Goal: Information Seeking & Learning: Learn about a topic

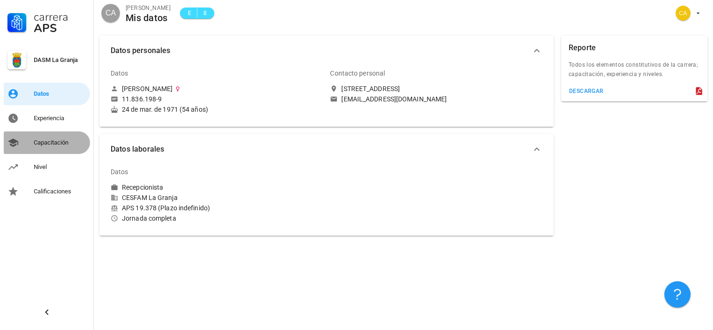
click at [50, 145] on div "Capacitación" at bounding box center [60, 143] width 53 height 8
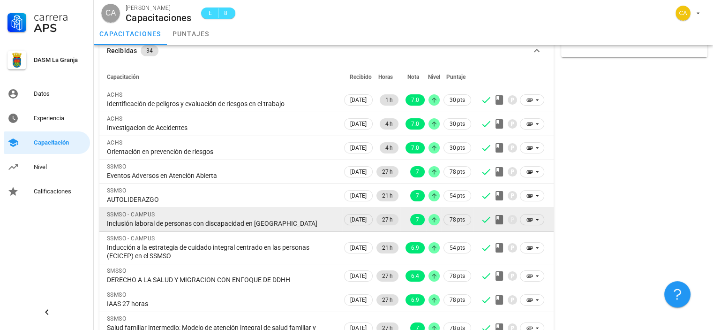
scroll to position [93, 0]
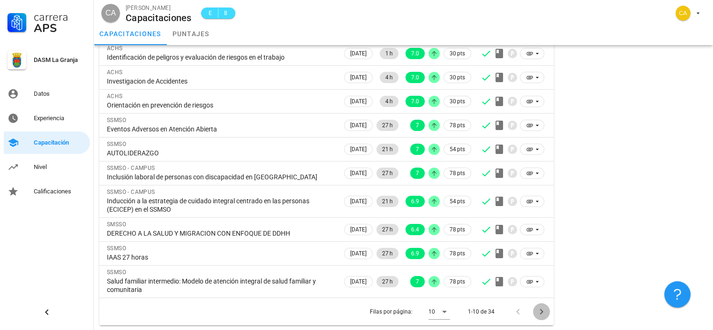
click at [543, 311] on icon "Página siguiente" at bounding box center [541, 311] width 11 height 11
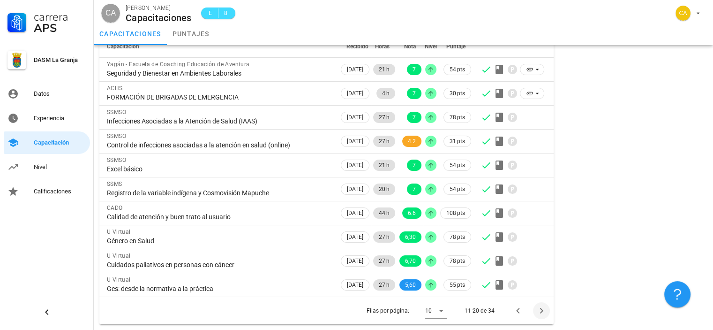
scroll to position [76, 0]
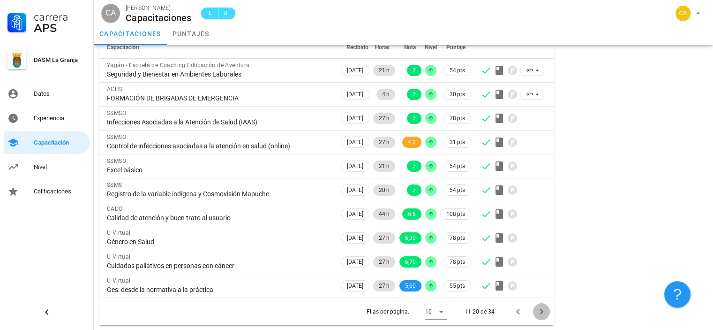
click at [542, 309] on icon "Página siguiente" at bounding box center [541, 311] width 11 height 11
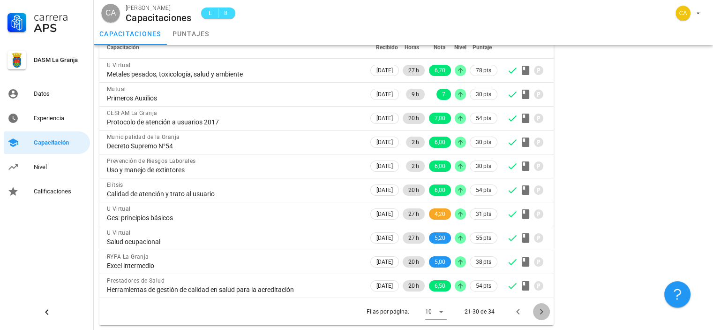
click at [542, 309] on icon "Página siguiente" at bounding box center [541, 312] width 3 height 6
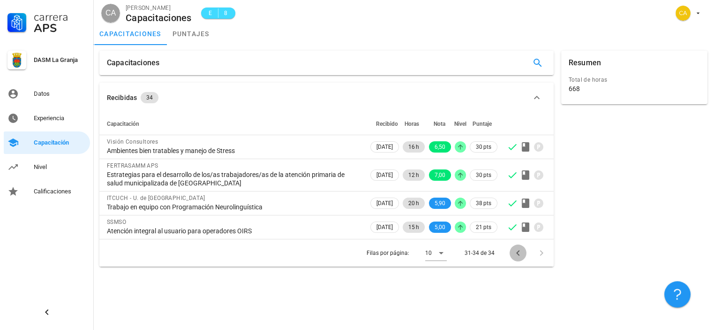
click at [518, 253] on icon "Página anterior" at bounding box center [518, 252] width 11 height 11
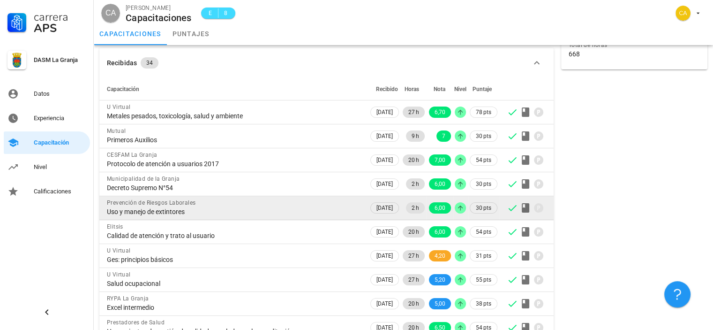
scroll to position [76, 0]
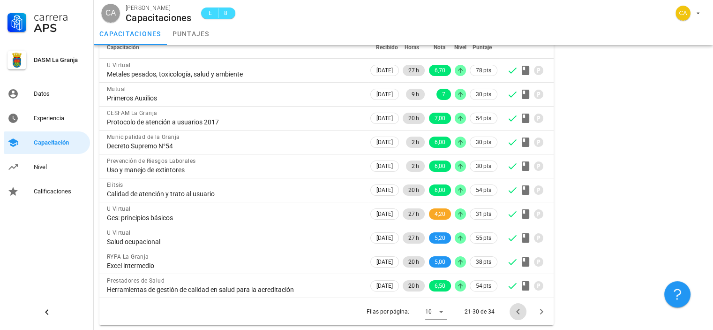
click at [516, 311] on icon "Página anterior" at bounding box center [518, 311] width 11 height 11
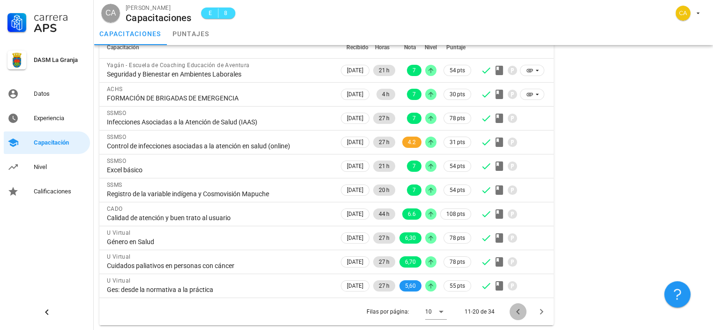
click at [518, 312] on icon "Página anterior" at bounding box center [517, 312] width 3 height 6
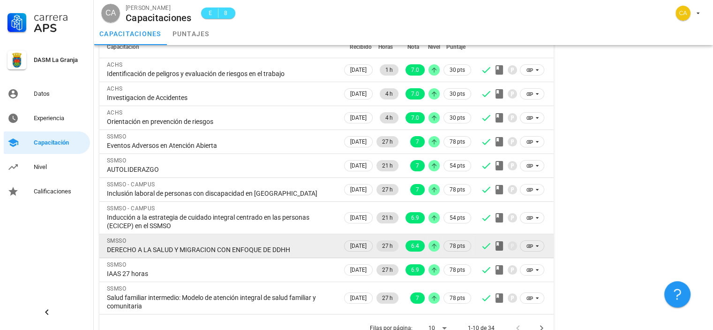
scroll to position [93, 0]
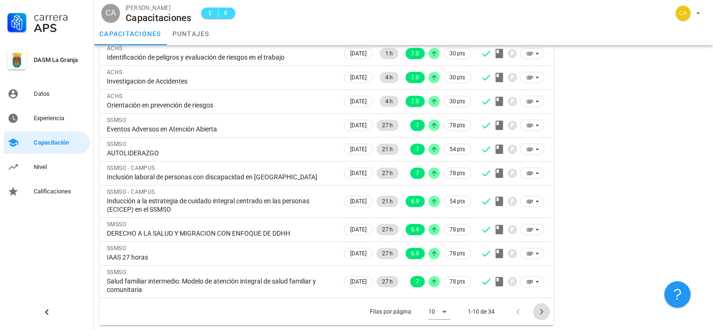
click at [542, 311] on icon "Página siguiente" at bounding box center [541, 312] width 3 height 6
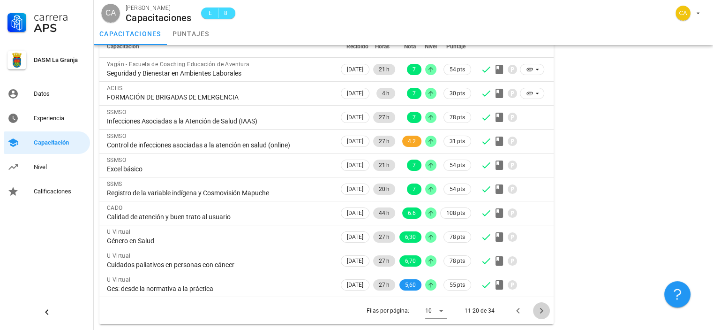
scroll to position [76, 0]
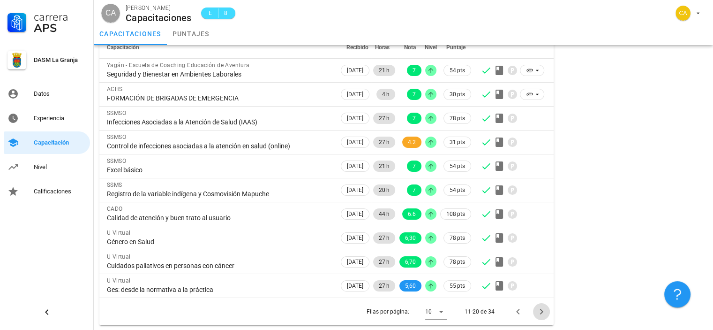
click at [542, 310] on icon "Página siguiente" at bounding box center [541, 312] width 3 height 6
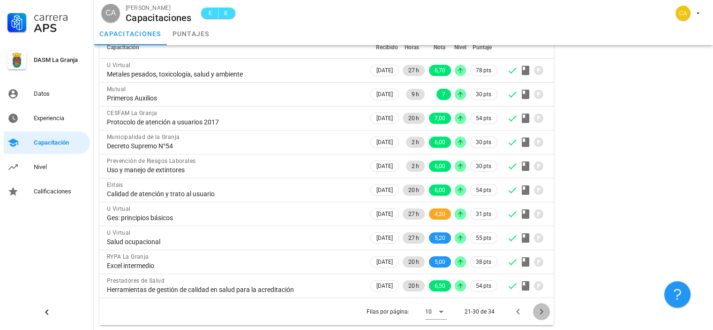
click at [541, 309] on icon "Página siguiente" at bounding box center [541, 312] width 3 height 6
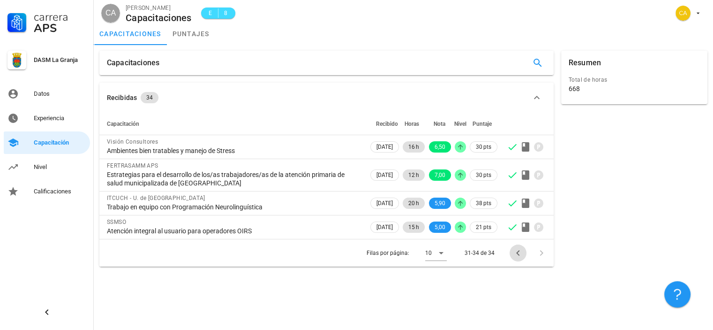
click at [520, 252] on icon "Página anterior" at bounding box center [518, 252] width 11 height 11
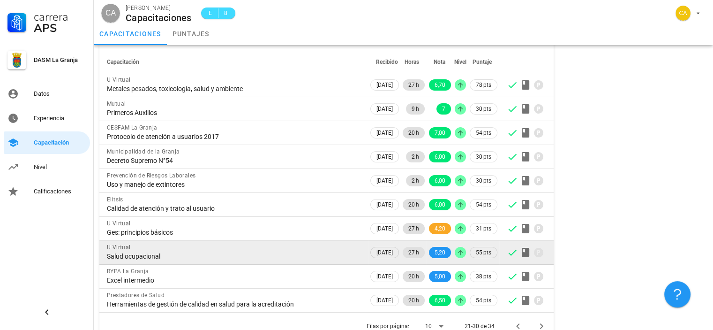
scroll to position [76, 0]
